Goal: Check status: Check status

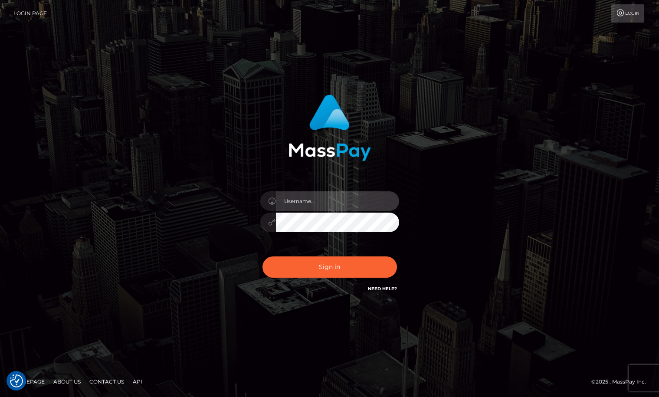
click at [351, 198] on input "text" at bounding box center [337, 201] width 123 height 20
type input "Sameer.megabonanza"
click at [262, 256] on button "Sign in" at bounding box center [329, 266] width 134 height 21
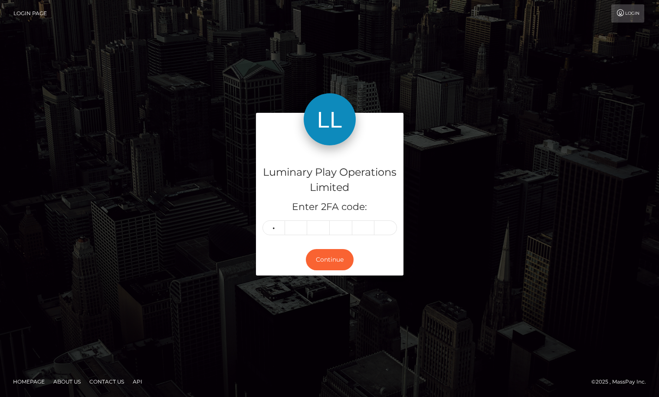
type input "4"
type input "9"
type input "5"
type input "9"
type input "3"
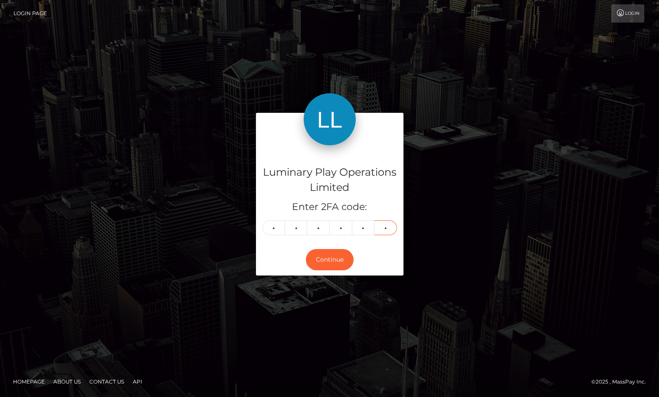
type input "0"
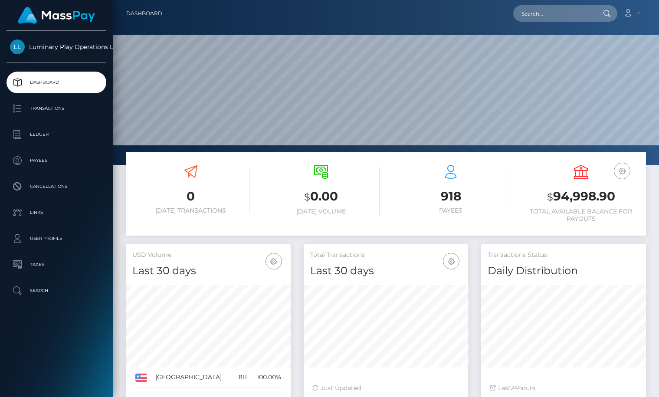
scroll to position [154, 165]
click at [576, 197] on h3 "$ 94,998.90" at bounding box center [580, 197] width 117 height 18
copy h3 "94,998.90"
